Goal: Transaction & Acquisition: Purchase product/service

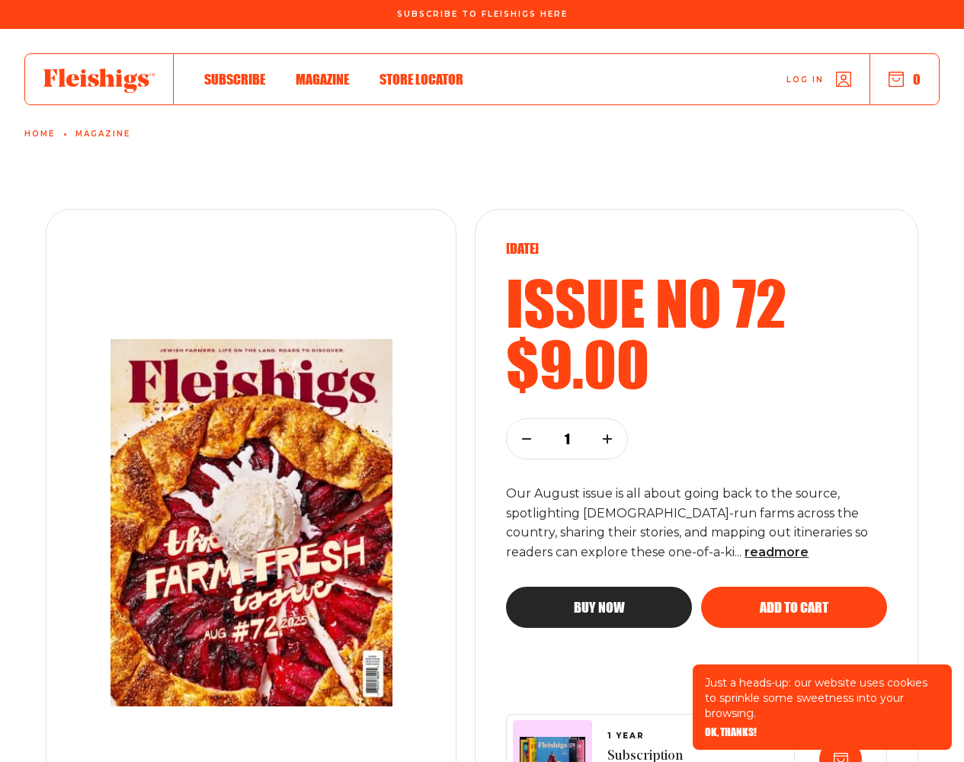
click at [730, 727] on span "OK, THANKS!" at bounding box center [731, 721] width 52 height 11
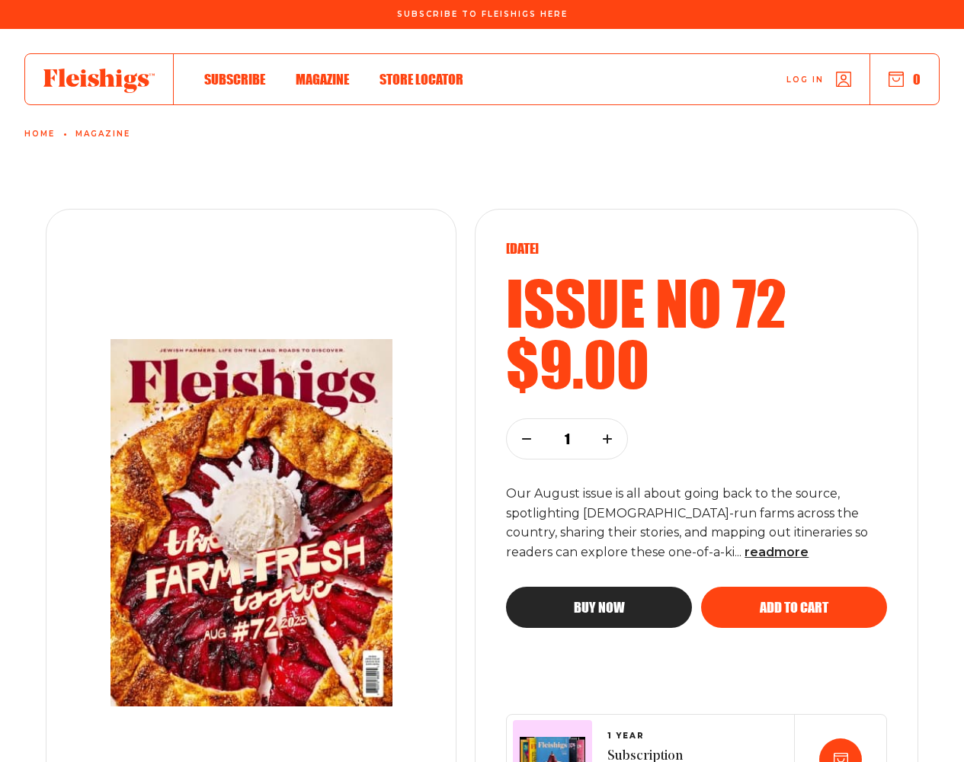
click at [794, 600] on span "Add to cart" at bounding box center [794, 594] width 69 height 14
click at [527, 439] on use "button" at bounding box center [527, 439] width 8 height 0
click at [607, 438] on use "button" at bounding box center [607, 439] width 8 height 8
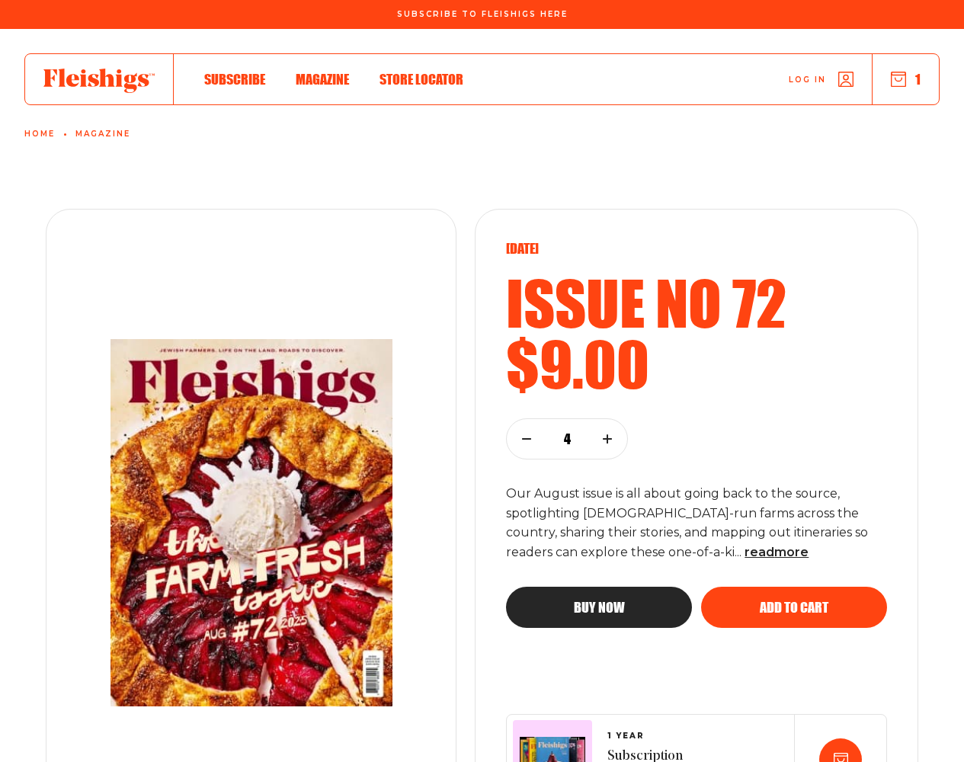
click at [905, 79] on use "button" at bounding box center [899, 79] width 14 height 14
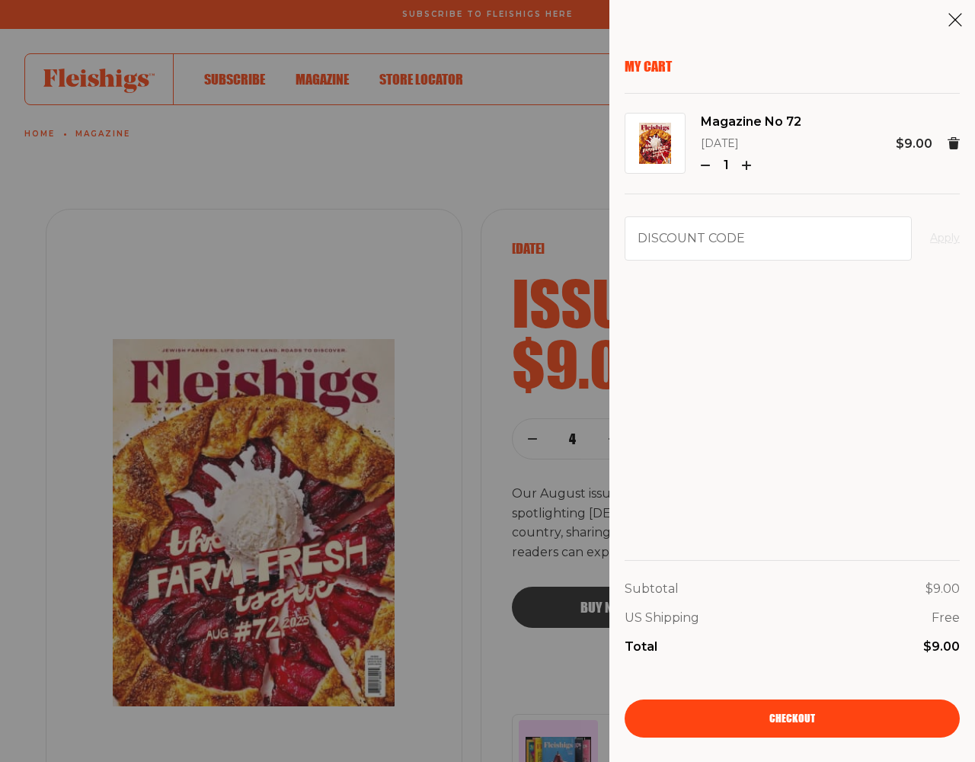
click at [792, 713] on span "Checkout" at bounding box center [793, 708] width 46 height 11
